Goal: Transaction & Acquisition: Purchase product/service

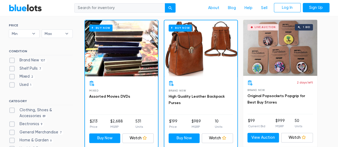
scroll to position [160, 0]
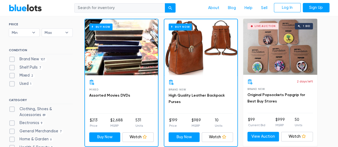
click at [57, 108] on label "Clothing, Shoes & Accessories 89" at bounding box center [41, 111] width 64 height 11
click at [12, 108] on Accessories"] "Clothing, Shoes & Accessories 89" at bounding box center [10, 107] width 3 height 3
checkbox Accessories"] "true"
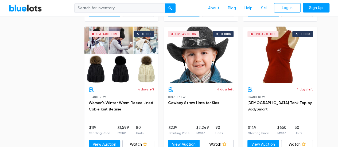
scroll to position [828, 0]
